Goal: Find specific page/section: Find specific page/section

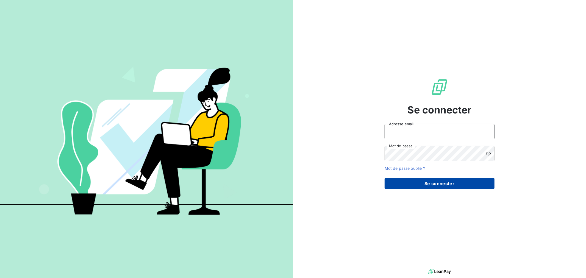
type input "[EMAIL_ADDRESS][DOMAIN_NAME]"
click at [445, 182] on button "Se connecter" at bounding box center [440, 184] width 110 height 12
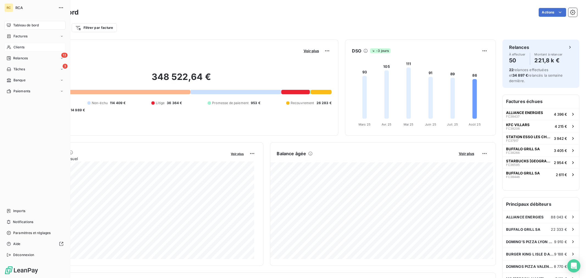
click at [12, 46] on div "Clients" at bounding box center [34, 47] width 61 height 9
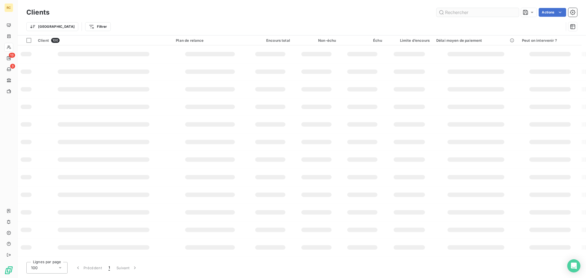
click at [463, 15] on input "text" at bounding box center [477, 12] width 82 height 9
click at [460, 15] on input "BURGER KING TIGNIEU" at bounding box center [477, 12] width 82 height 9
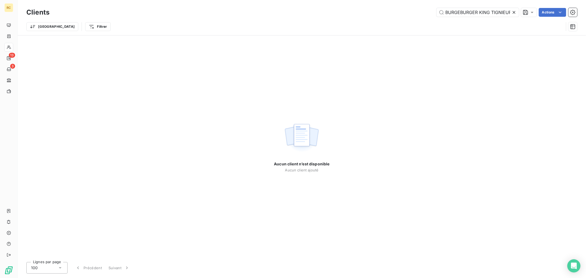
type input "BURGEBURGER KING TIGNIEUR KING [PERSON_NAME]"
click at [516, 12] on icon at bounding box center [513, 12] width 5 height 5
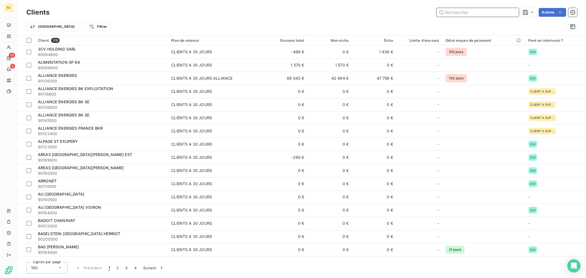
click at [474, 12] on input "text" at bounding box center [477, 12] width 82 height 9
paste input "BURGER KING TIGNIEU"
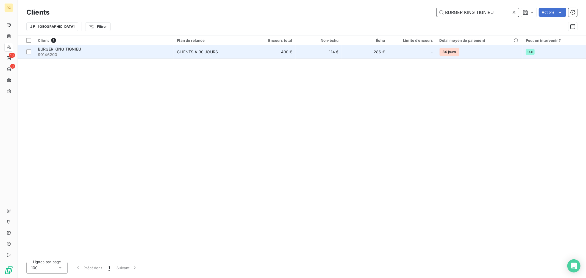
type input "BURGER KING TIGNIEU"
click at [160, 51] on div "BURGER KING TIGNIEU" at bounding box center [104, 48] width 132 height 5
